Goal: Task Accomplishment & Management: Manage account settings

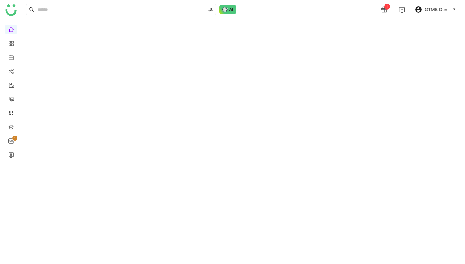
click at [445, 14] on button "account_circle GTMB Dev" at bounding box center [435, 9] width 44 height 10
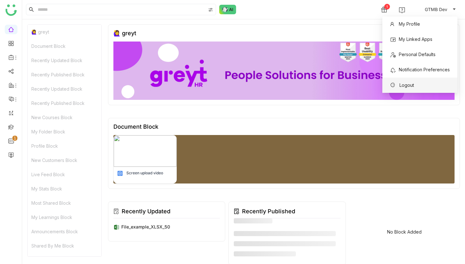
click at [432, 85] on li "Logout" at bounding box center [419, 85] width 75 height 15
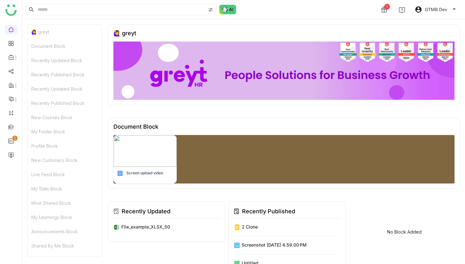
click at [436, 12] on span "GTMB Dev" at bounding box center [436, 9] width 22 height 7
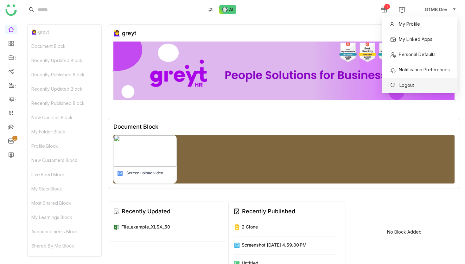
click at [406, 83] on span "Logout" at bounding box center [406, 84] width 15 height 5
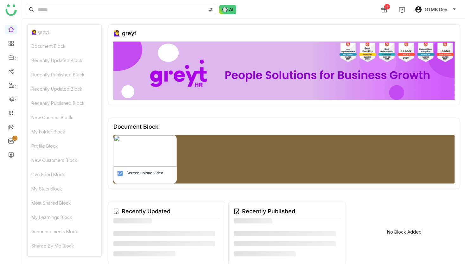
click at [433, 8] on span "GTMB Dev" at bounding box center [436, 9] width 22 height 7
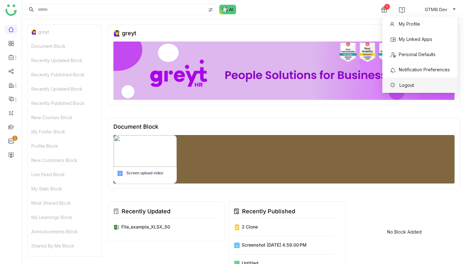
click at [411, 84] on span "Logout" at bounding box center [406, 84] width 15 height 5
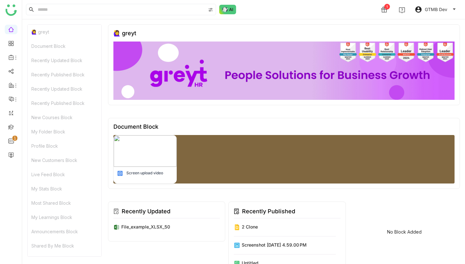
click at [443, 11] on span "GTMB Dev" at bounding box center [436, 9] width 22 height 7
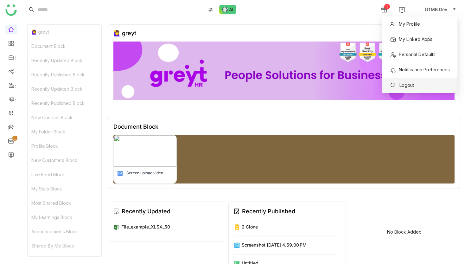
click at [416, 81] on span "Logout" at bounding box center [402, 85] width 32 height 10
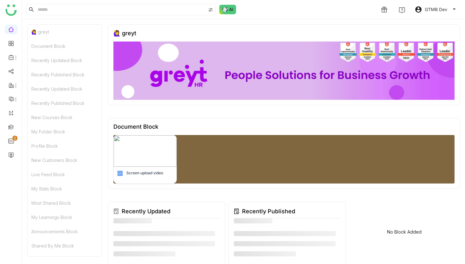
click at [438, 13] on span "GTMB Dev" at bounding box center [436, 9] width 22 height 7
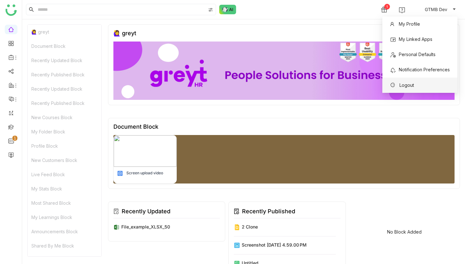
click at [431, 81] on li "Logout" at bounding box center [419, 85] width 75 height 15
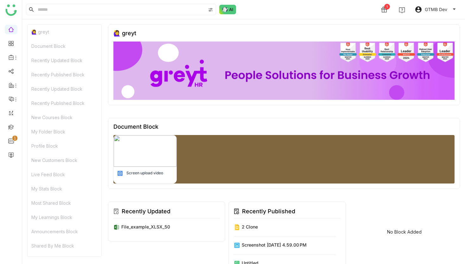
click at [450, 10] on button "account_circle GTMB Dev" at bounding box center [435, 9] width 44 height 10
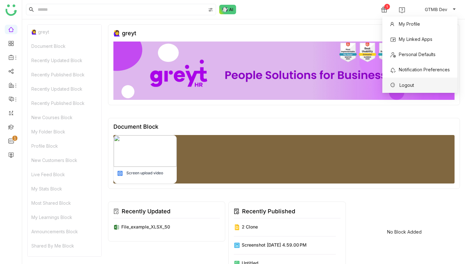
click at [415, 87] on span "Logout" at bounding box center [402, 85] width 32 height 10
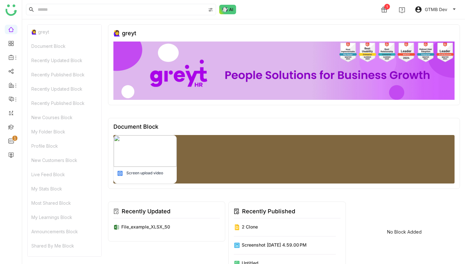
click at [437, 5] on button "account_circle GTMB Dev" at bounding box center [435, 9] width 44 height 10
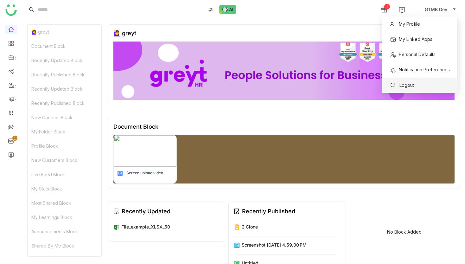
click at [406, 87] on span "Logout" at bounding box center [406, 84] width 15 height 5
